Goal: Book appointment/travel/reservation

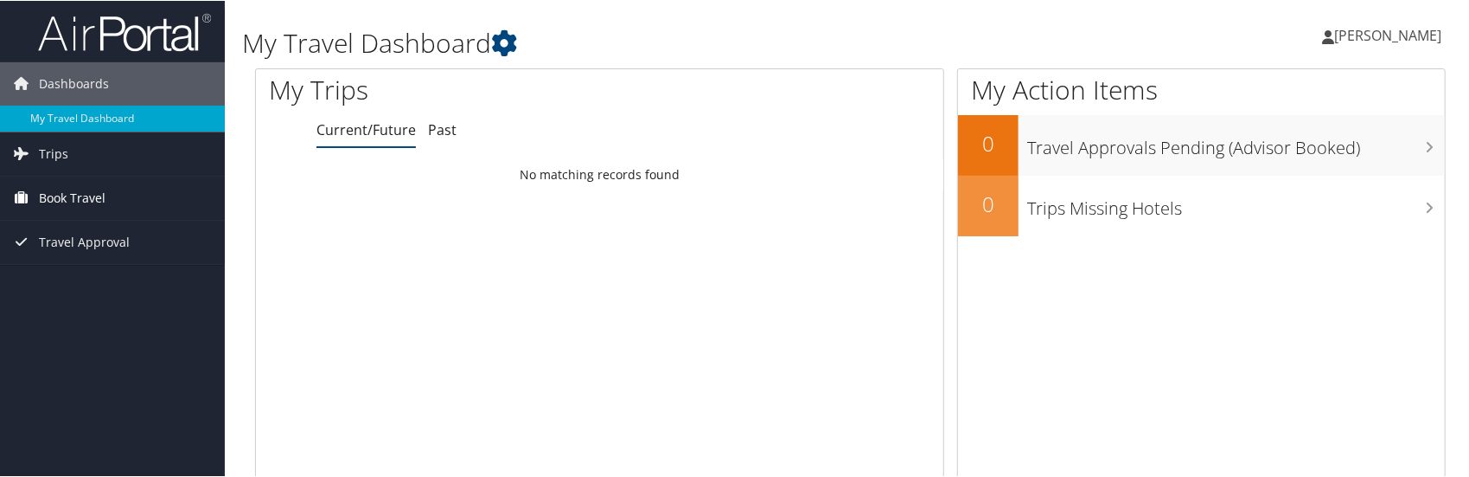
click at [102, 195] on span "Book Travel" at bounding box center [72, 197] width 67 height 43
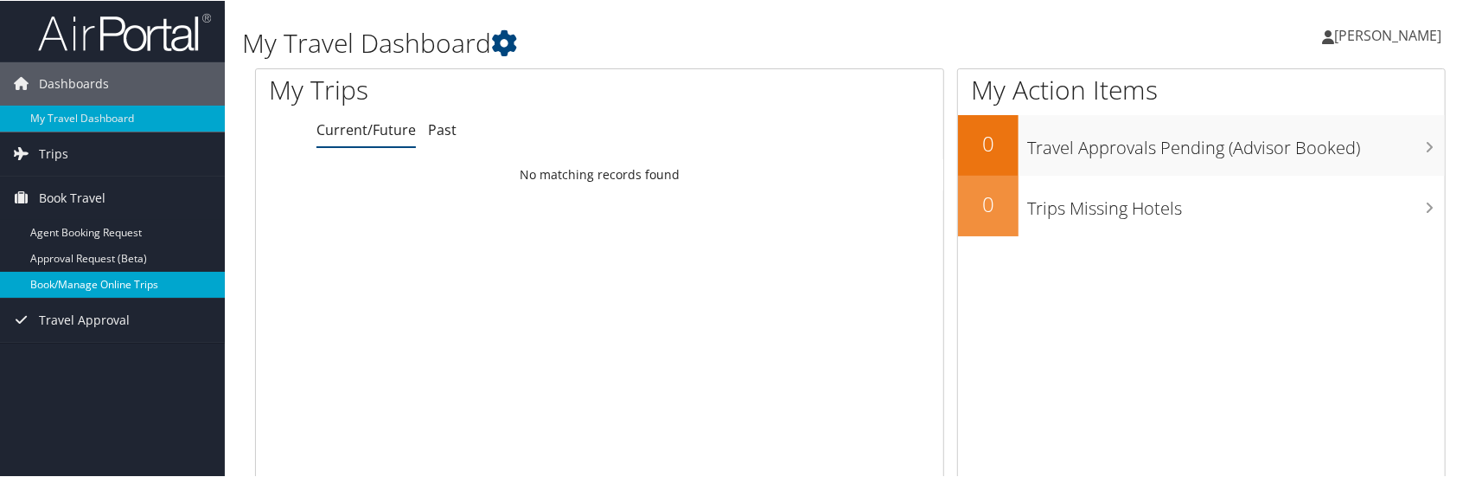
click at [99, 278] on link "Book/Manage Online Trips" at bounding box center [112, 284] width 225 height 26
